Goal: Information Seeking & Learning: Find specific fact

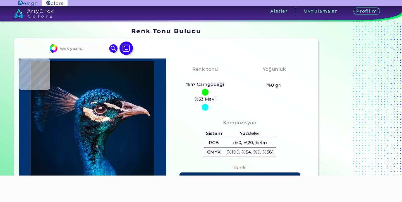
type input "PANTONE 13-1023"
type input "#1f7ec4"
type input "#1F7EC4"
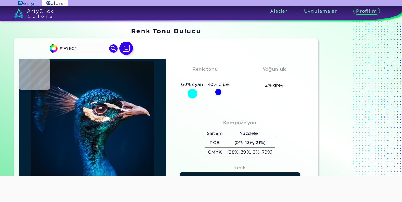
type input "#012136"
type input "#031a2c"
type input "#031A2C"
type input "#031a2a"
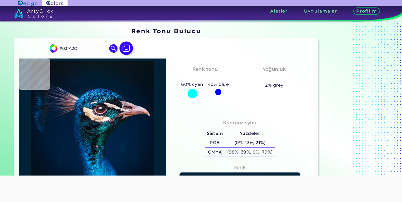
type input "#031A2A"
type input "#04192a"
type input "#04192A"
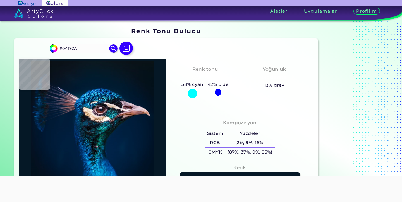
type input "#051826"
type input "#09161f"
type input "#09161F"
type input "#09161e"
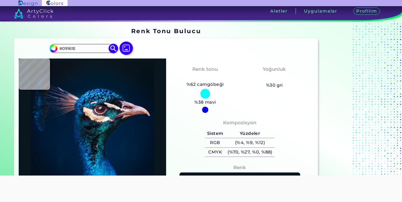
click at [113, 49] on img at bounding box center [113, 49] width 10 height 10
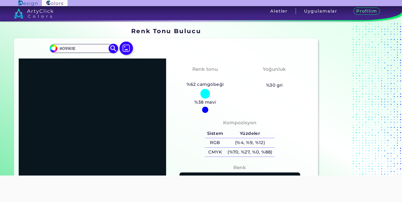
click at [92, 49] on input "#09161E" at bounding box center [84, 49] width 52 height 8
type input "#"
paste input "PANTONE 13-1023"
type input "PANTONE 13-1023"
click at [113, 49] on img at bounding box center [113, 49] width 10 height 10
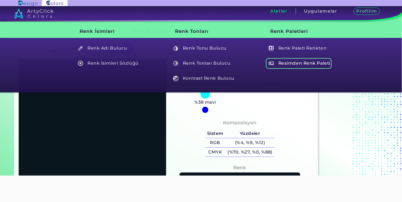
click at [290, 62] on font "Resimden Renk Paleti" at bounding box center [304, 63] width 52 height 5
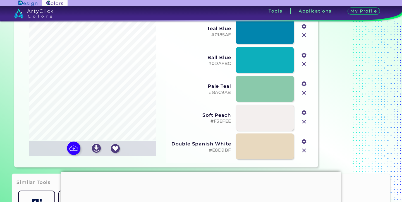
scroll to position [37, 0]
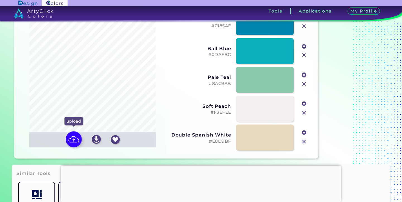
click at [75, 137] on img at bounding box center [74, 140] width 16 height 16
click at [0, 0] on input "file" at bounding box center [0, 0] width 0 height 0
type input "#febd99"
type input "#ffffff"
type input "#ca9c8e"
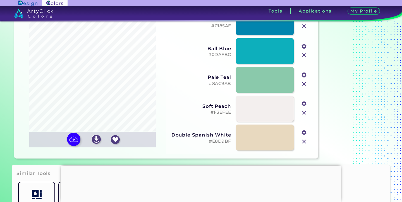
type input "#cbada3"
type input "#2a2a2a"
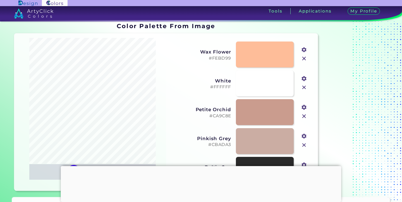
scroll to position [0, 0]
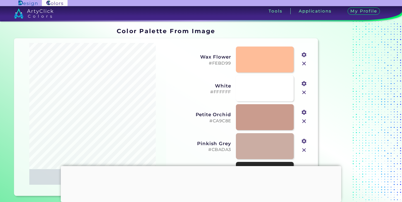
click at [218, 64] on h5 "#FEBD99" at bounding box center [200, 63] width 61 height 5
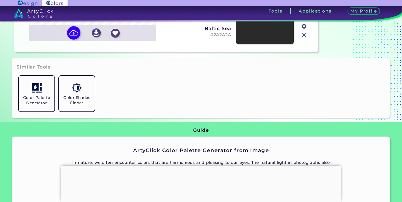
scroll to position [149, 0]
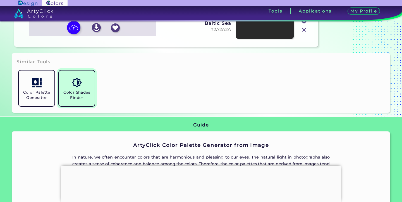
click at [73, 82] on img at bounding box center [77, 83] width 10 height 10
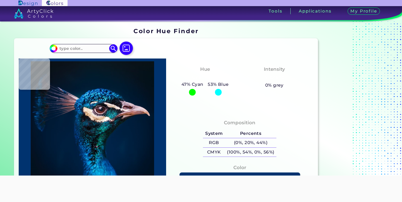
type input "#FEBE98"
type input "#001e42"
type input "#001E42"
type input "#001c33"
type input "#001C33"
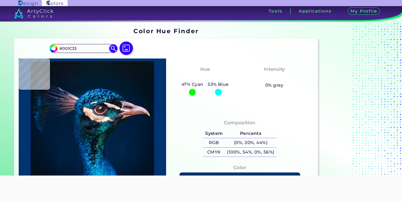
type input "#001a31"
type input "#001A31"
type input "#001b30"
type input "#001B30"
type input "#001b2e"
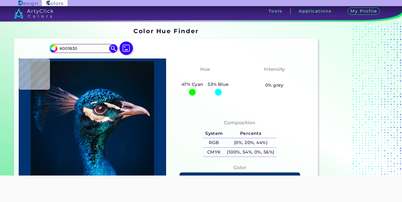
type input "#001B2E"
type input "#031a2c"
type input "#031A2C"
type input "#031a2a"
type input "#031A2A"
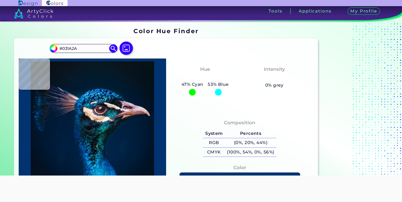
type input "#061928"
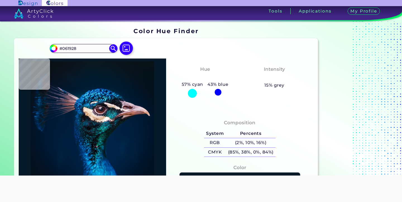
type input "#061927"
type input "#091722"
type input "#09161f"
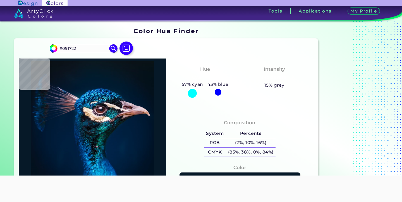
type input "#09161F"
type input "#09161e"
type input "#09161E"
type input "#0b151e"
type input "#0B151E"
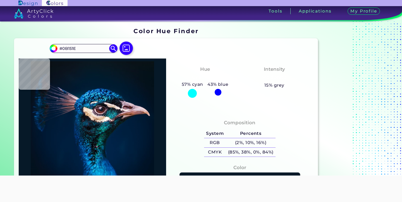
type input "#0b141b"
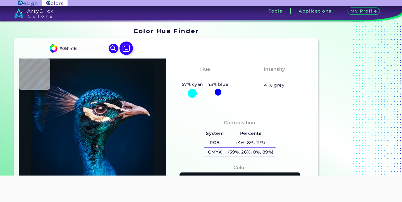
type input "#0B141B"
click at [115, 47] on img at bounding box center [113, 49] width 10 height 10
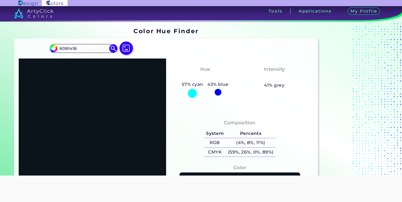
click at [118, 50] on div at bounding box center [126, 49] width 18 height 14
click at [131, 50] on img at bounding box center [126, 48] width 16 height 16
click at [0, 0] on input "file" at bounding box center [0, 0] width 0 height 0
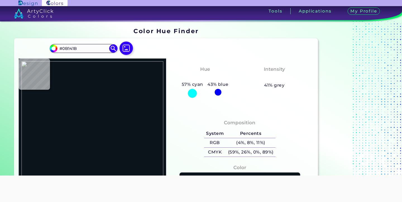
type input "#000000"
type input "#ffffff"
type input "#FFFFFF"
type input "#febd99"
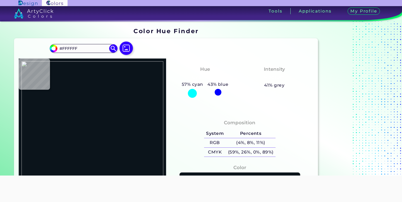
type input "#FEBD99"
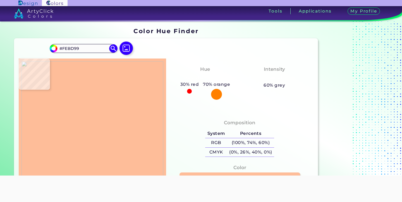
click at [96, 103] on img at bounding box center [93, 125] width 142 height 128
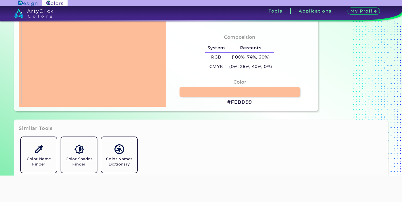
scroll to position [87, 0]
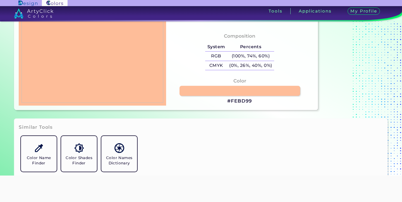
click at [242, 99] on h3 "#FEBD99" at bounding box center [239, 101] width 25 height 7
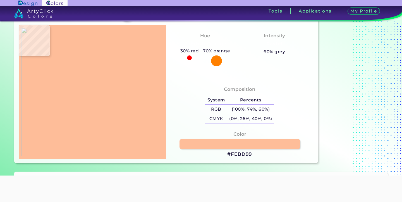
scroll to position [29, 0]
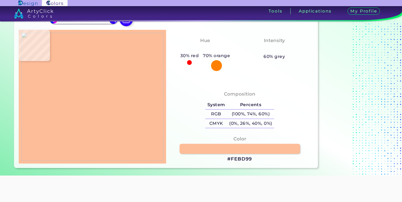
click at [204, 40] on h4 "Hue" at bounding box center [205, 41] width 10 height 8
click at [219, 65] on div at bounding box center [216, 65] width 11 height 11
